Goal: Transaction & Acquisition: Purchase product/service

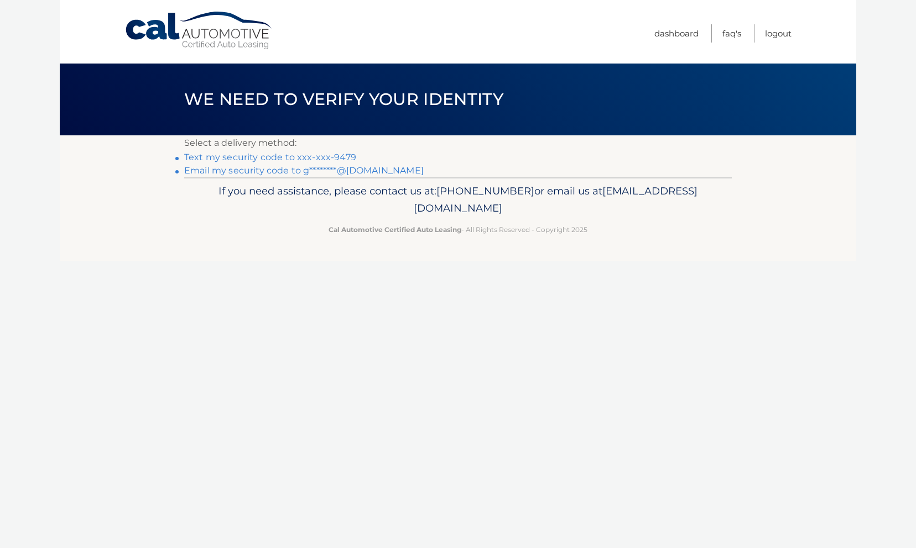
click at [286, 155] on link "Text my security code to xxx-xxx-9479" at bounding box center [270, 157] width 172 height 11
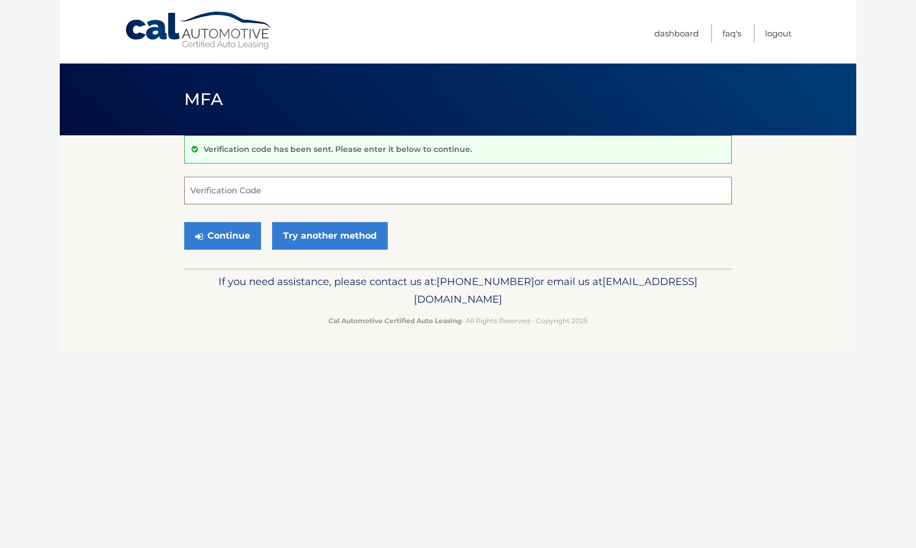
click at [288, 200] on input "Verification Code" at bounding box center [457, 191] width 547 height 28
type input "359452"
click at [221, 242] on button "Continue" at bounding box center [222, 236] width 77 height 28
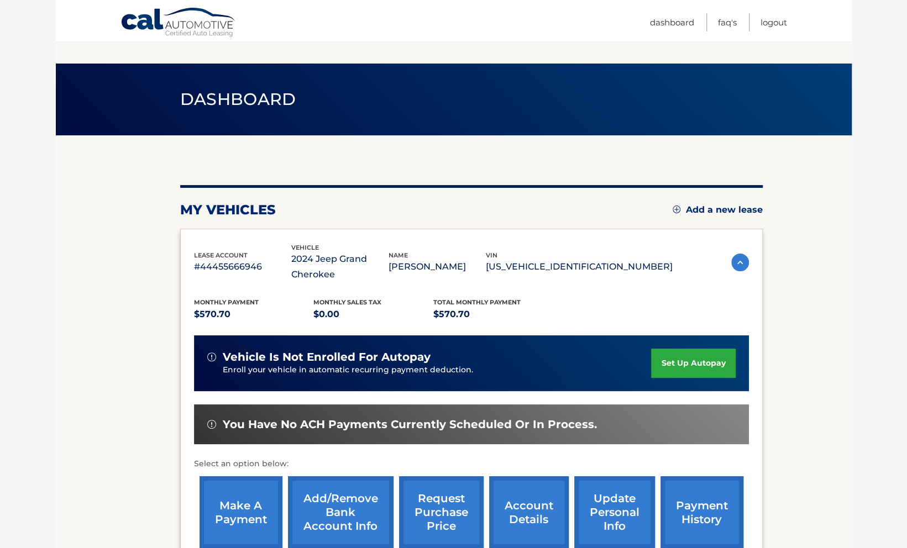
scroll to position [113, 0]
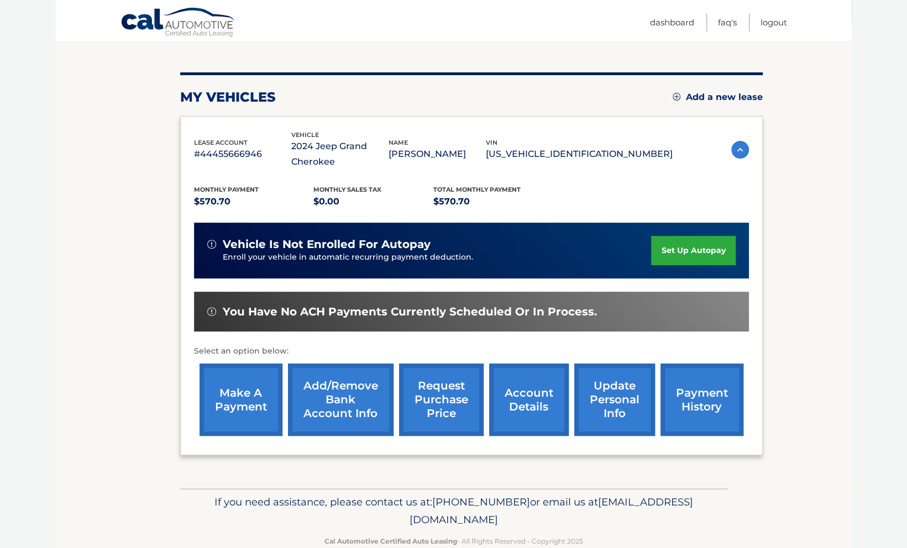
click at [227, 408] on link "make a payment" at bounding box center [241, 400] width 83 height 72
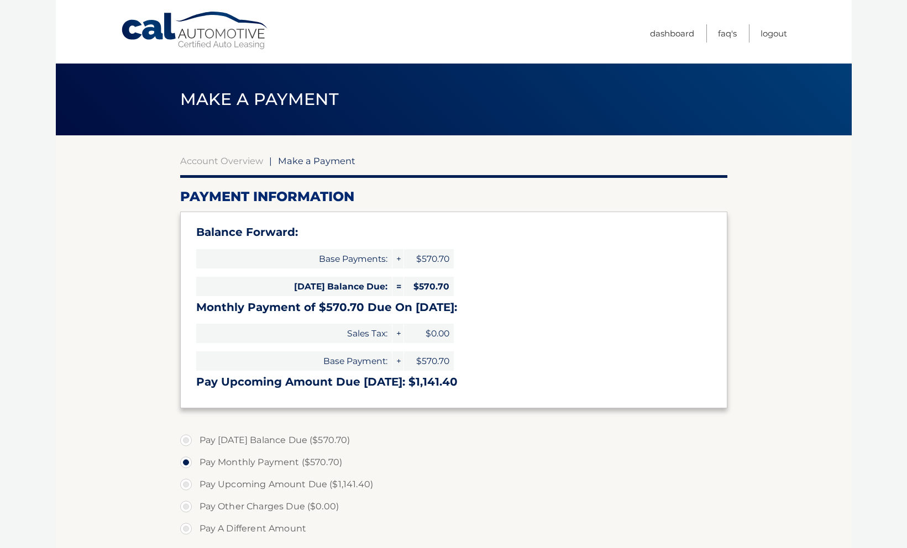
select select "MmM3MzZiNTgtZGRhNC00NDBjLWIzYjctYWQzMzdjMGUwMGRl"
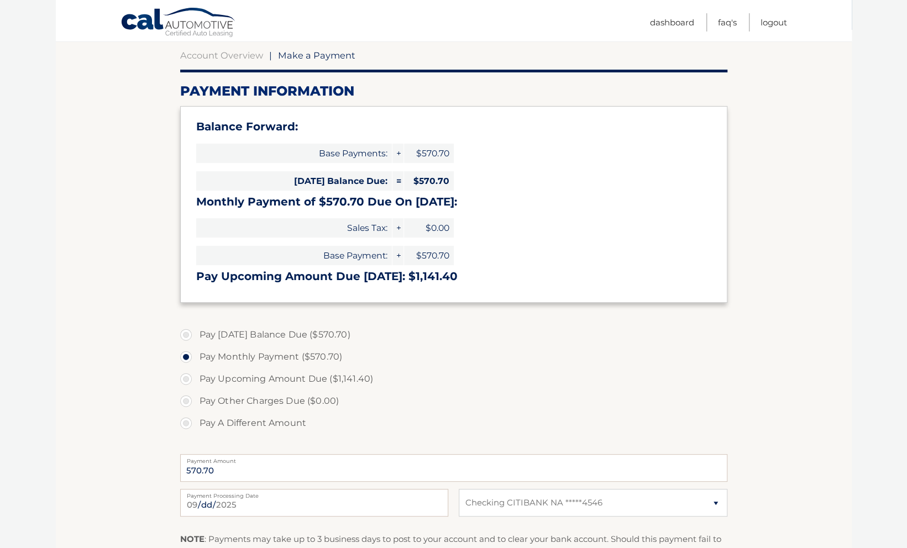
scroll to position [161, 0]
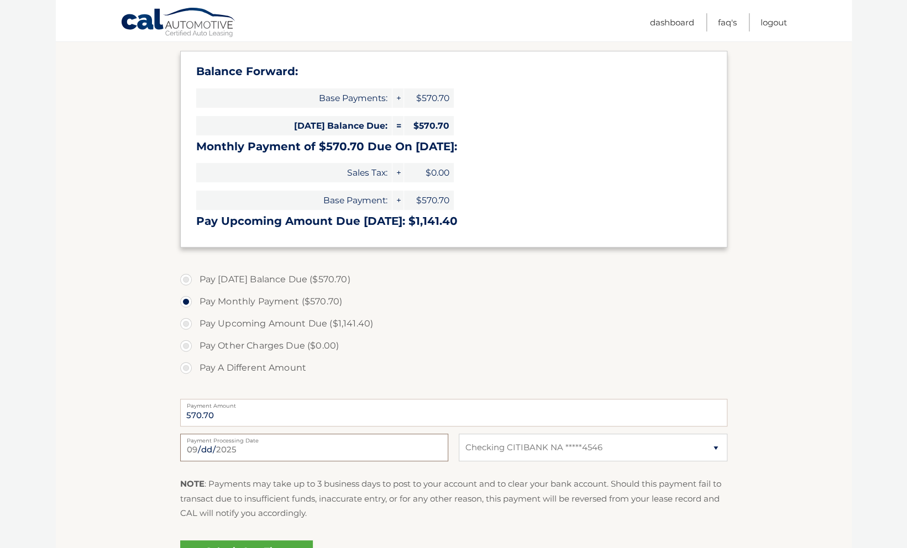
click at [286, 446] on input "[DATE]" at bounding box center [314, 448] width 268 height 28
click at [488, 332] on label "Pay Upcoming Amount Due ($1,141.40)" at bounding box center [453, 324] width 547 height 22
click at [196, 331] on input "Pay Upcoming Amount Due ($1,141.40)" at bounding box center [190, 322] width 11 height 18
radio input "true"
type input "1141.40"
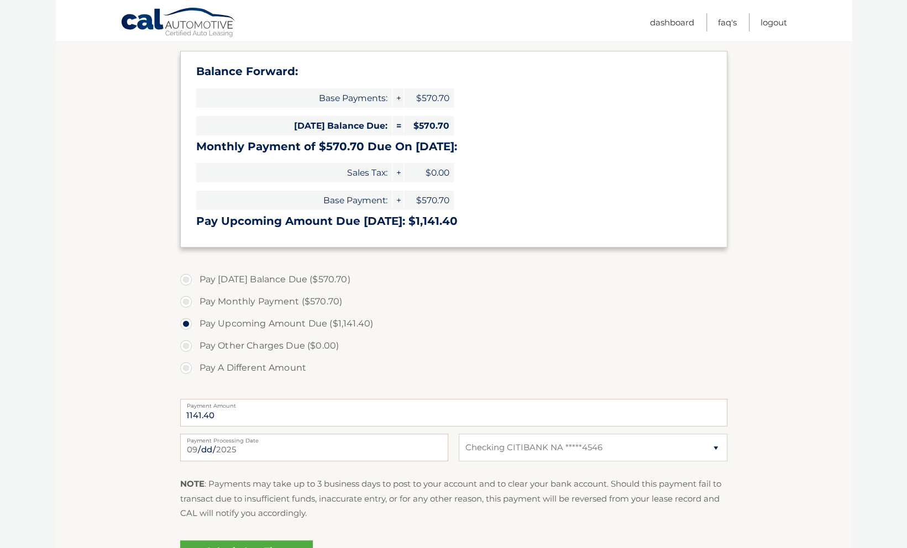
click at [344, 278] on label "Pay [DATE] Balance Due ($570.70)" at bounding box center [453, 280] width 547 height 22
click at [196, 278] on input "Pay [DATE] Balance Due ($570.70)" at bounding box center [190, 278] width 11 height 18
radio input "true"
type input "570.70"
click at [292, 447] on input "[DATE]" at bounding box center [314, 448] width 268 height 28
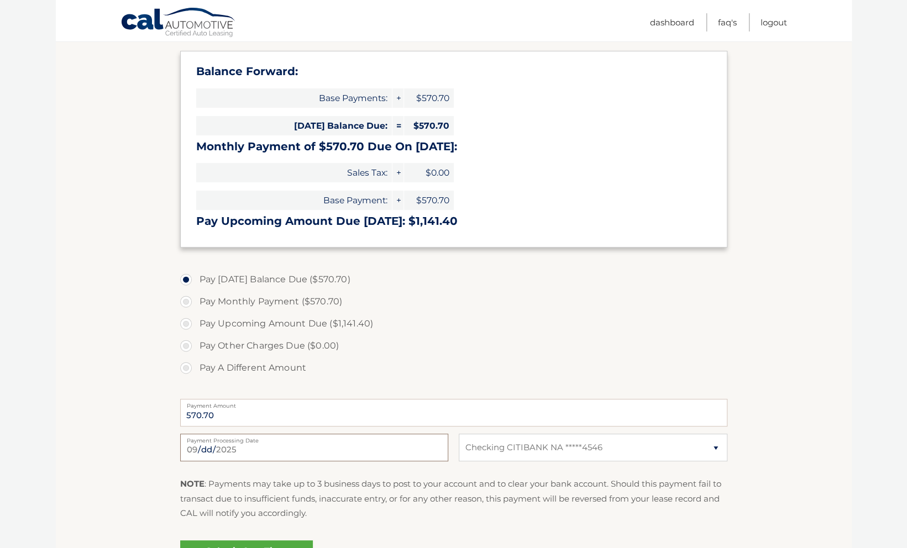
type input "[DATE]"
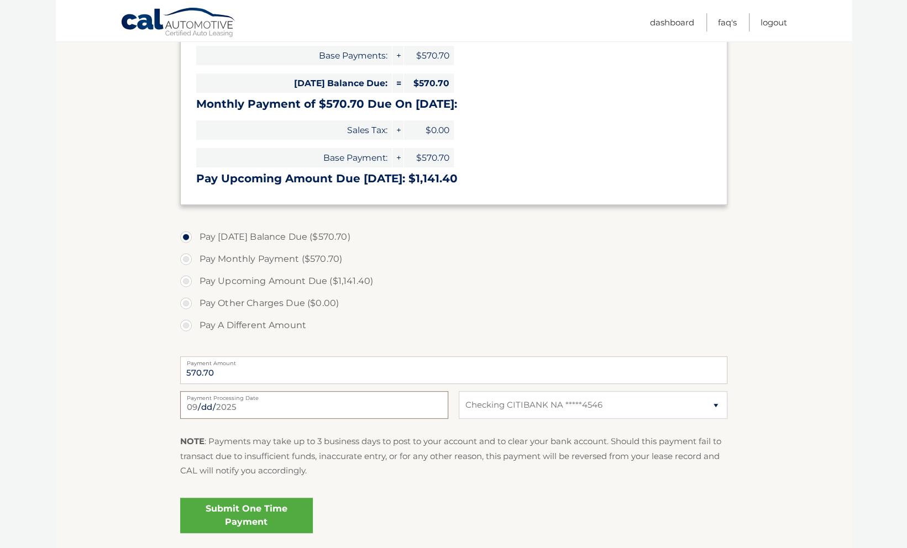
scroll to position [207, 0]
